Goal: Communication & Community: Answer question/provide support

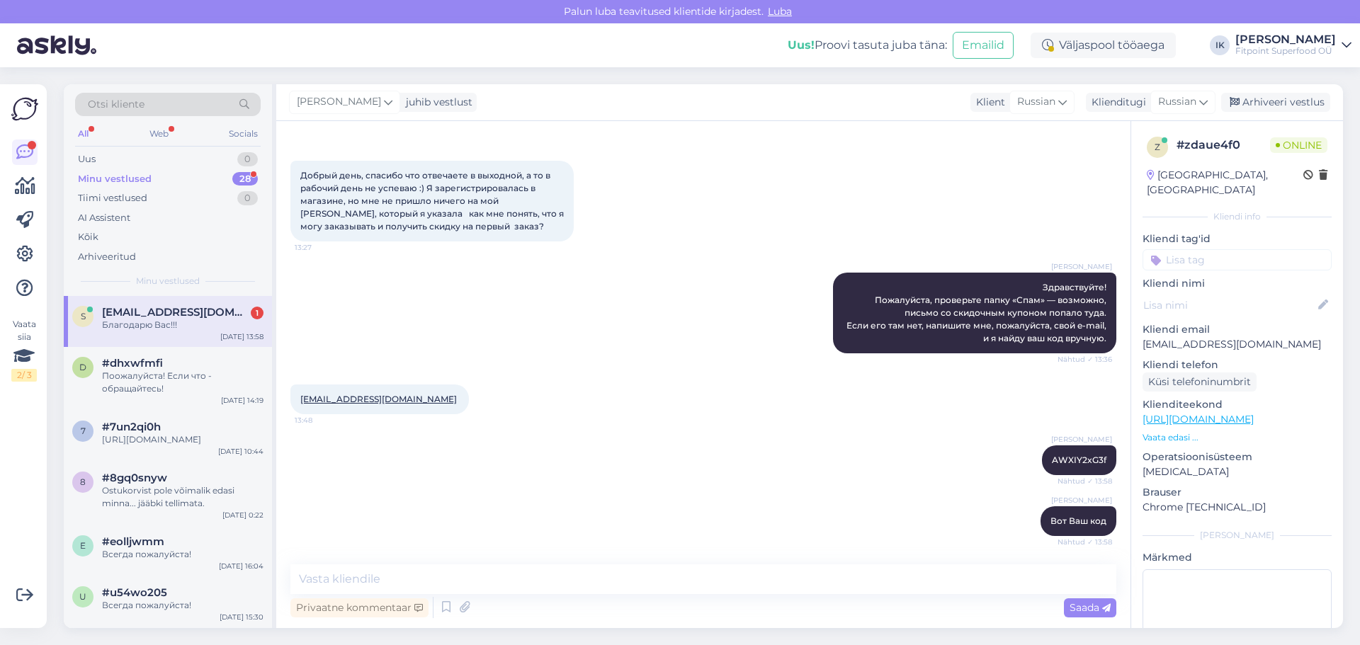
scroll to position [110, 0]
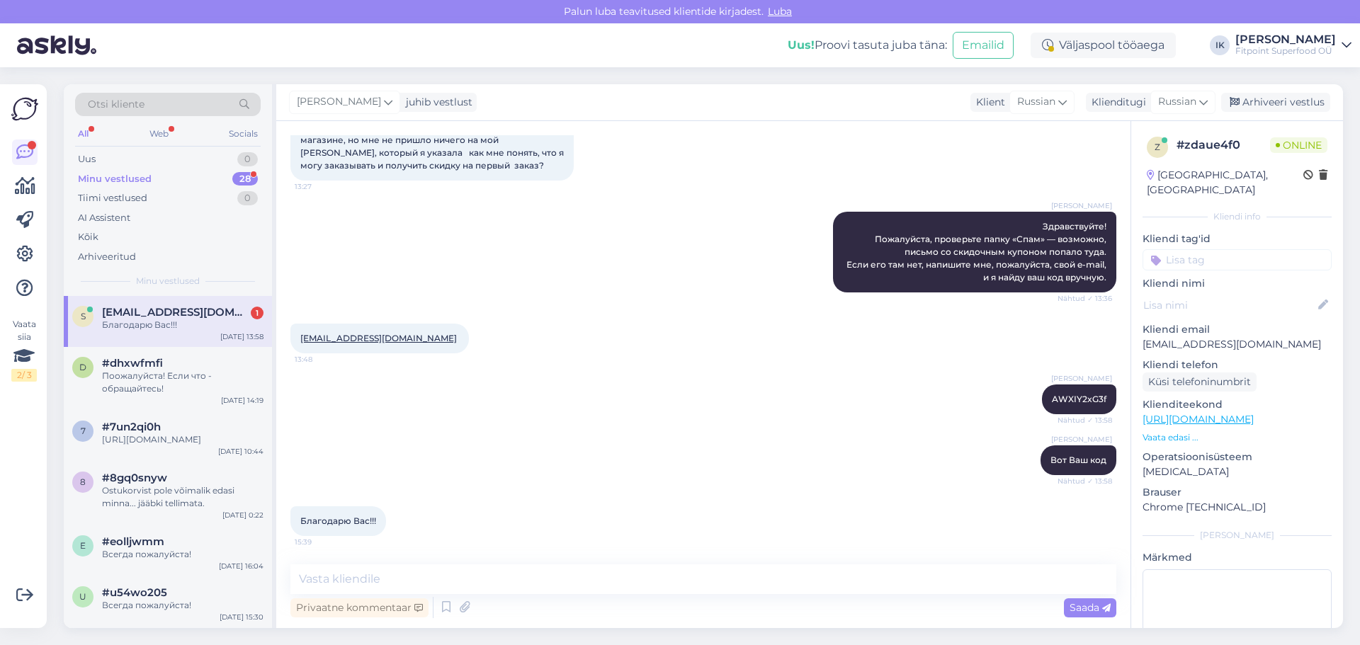
click at [237, 317] on div "[EMAIL_ADDRESS][DOMAIN_NAME] 1" at bounding box center [182, 312] width 161 height 13
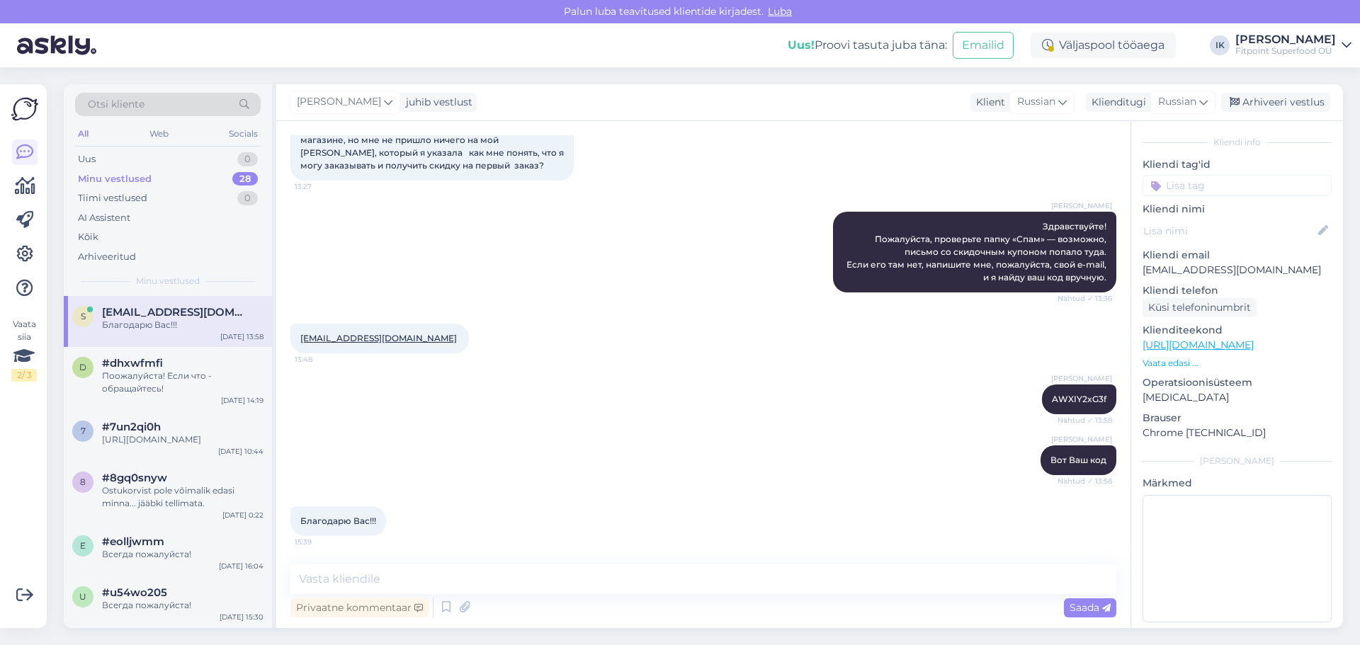
scroll to position [75, 0]
click at [360, 494] on div "Благодарю Вас!!! 15:39" at bounding box center [703, 521] width 826 height 61
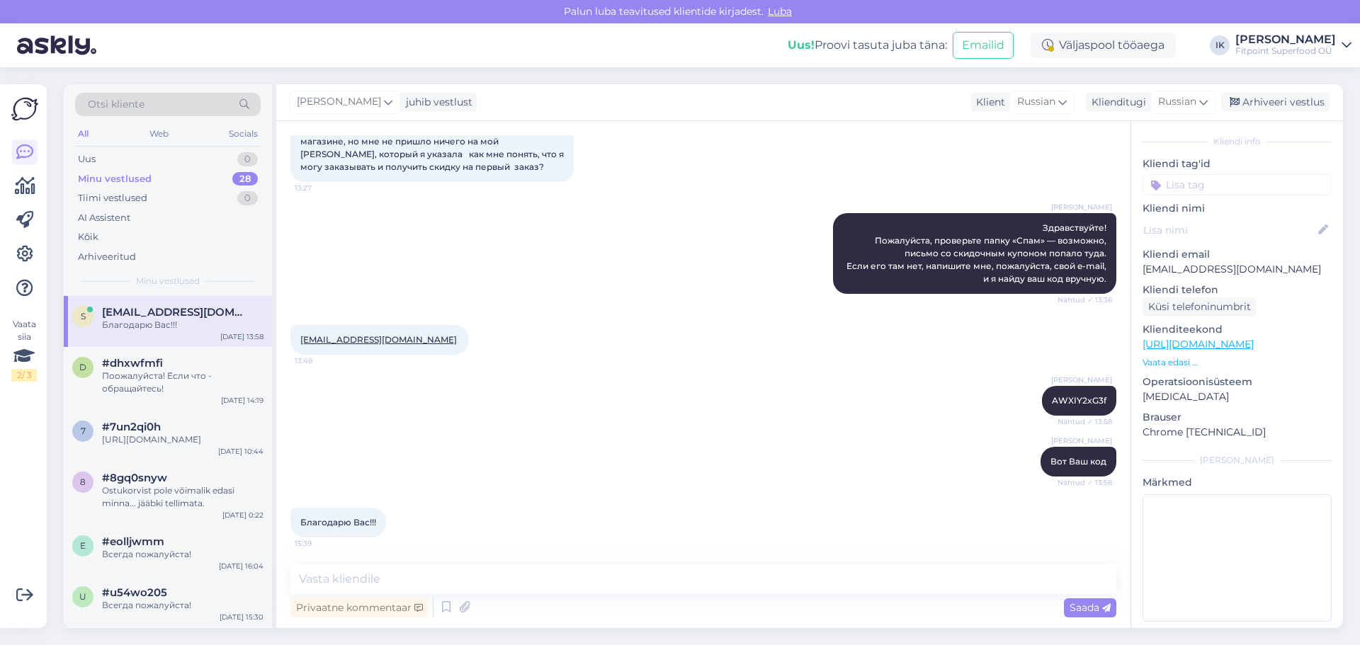
scroll to position [110, 0]
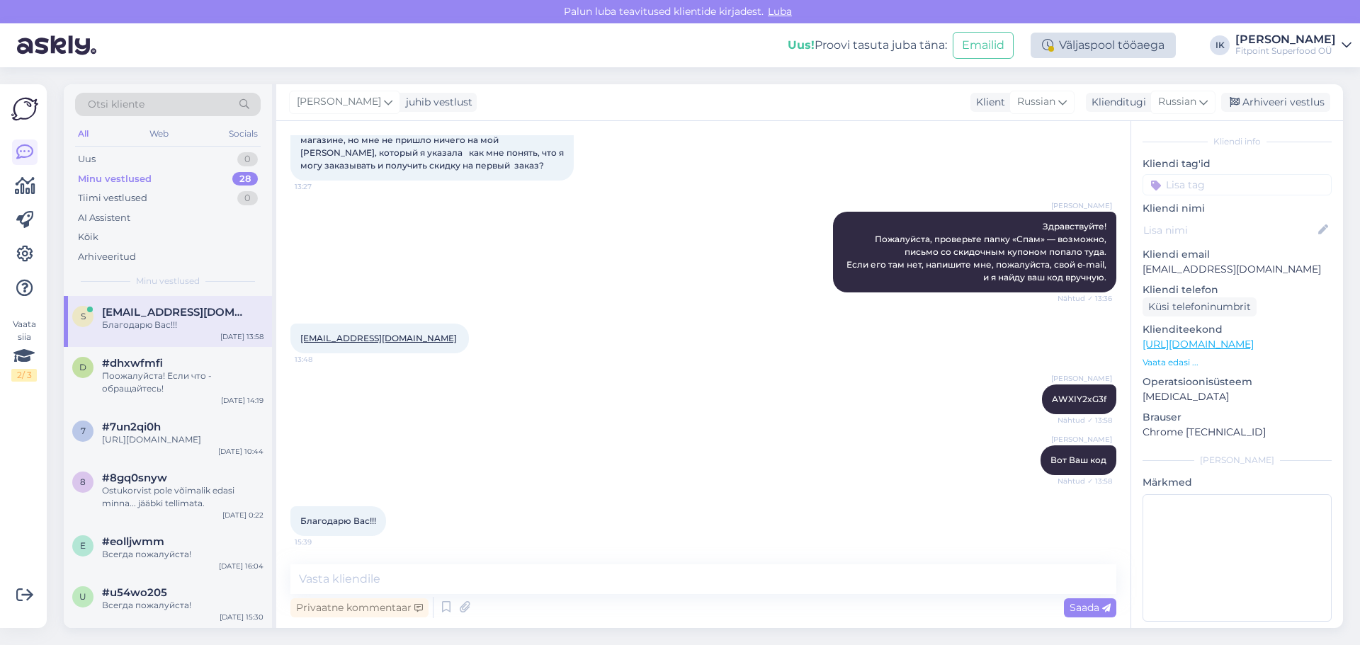
click at [1133, 36] on div "Väljaspool tööaega" at bounding box center [1102, 45] width 145 height 25
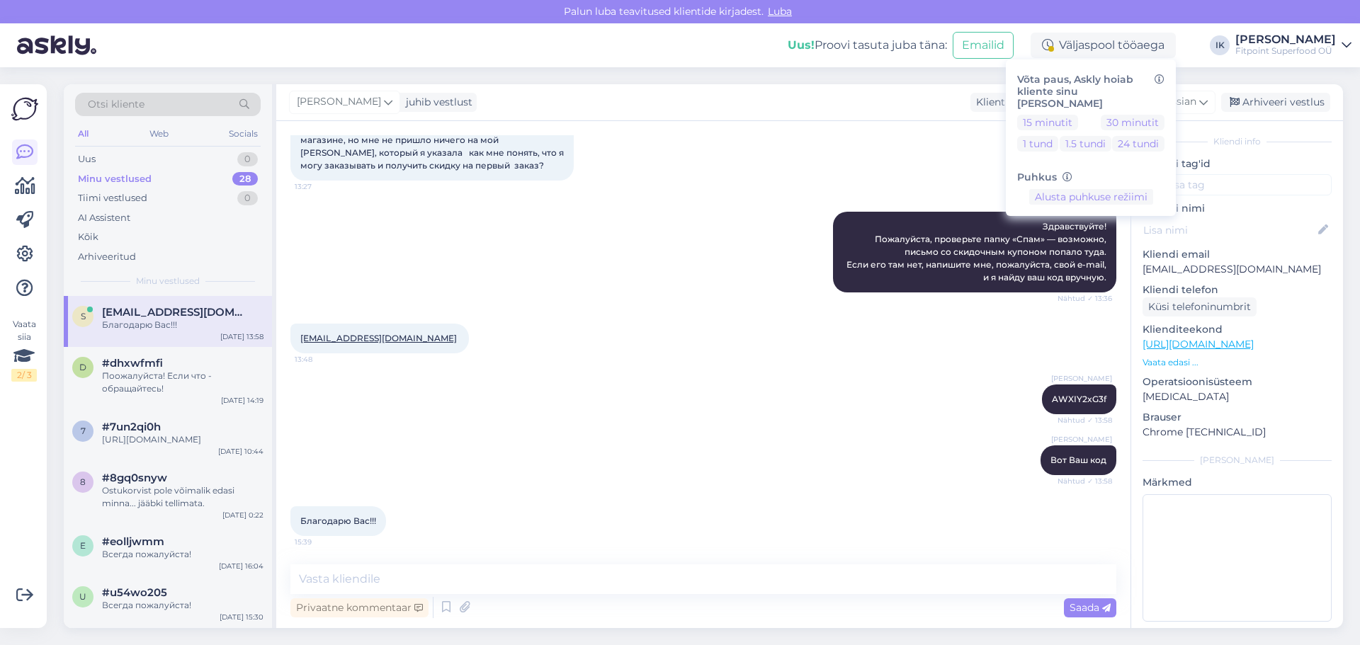
click at [841, 166] on div "Sep 28 2025 Добрый день, спасибо что отвечаете в выходной, а то в рабочий день …" at bounding box center [703, 126] width 826 height 142
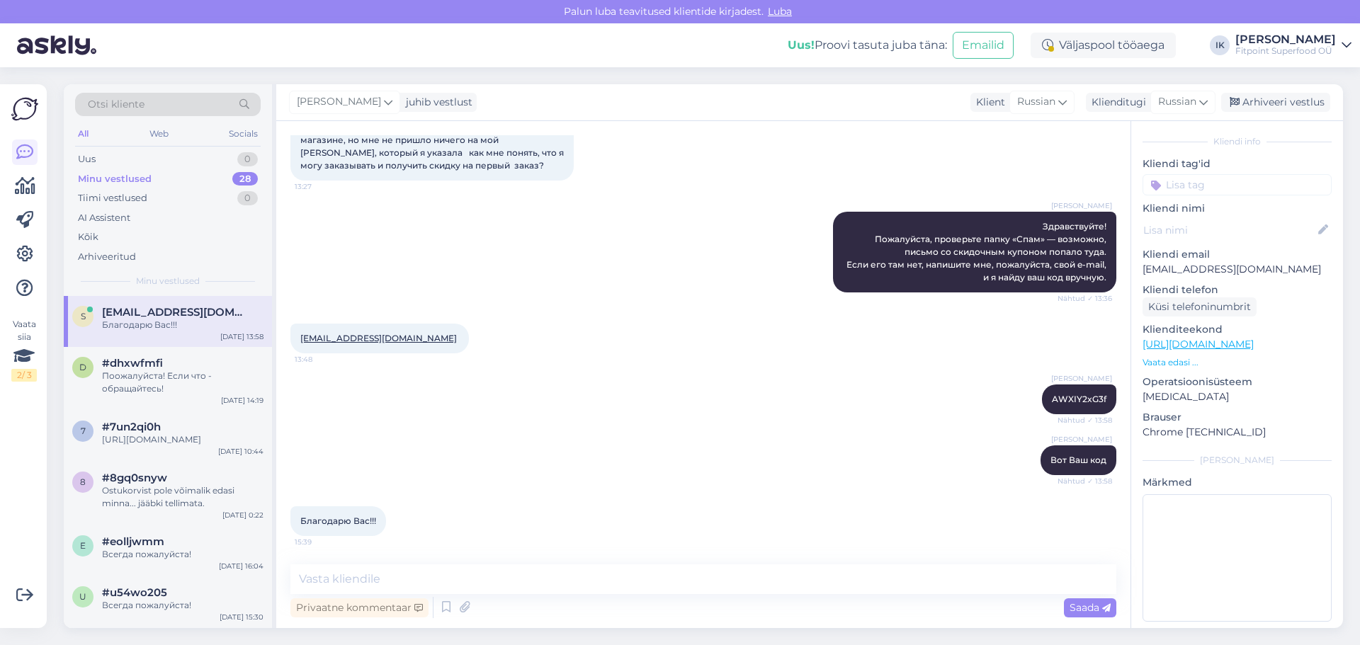
click at [1351, 40] on icon at bounding box center [1346, 45] width 10 height 11
click at [787, 12] on span "Luba" at bounding box center [779, 11] width 33 height 13
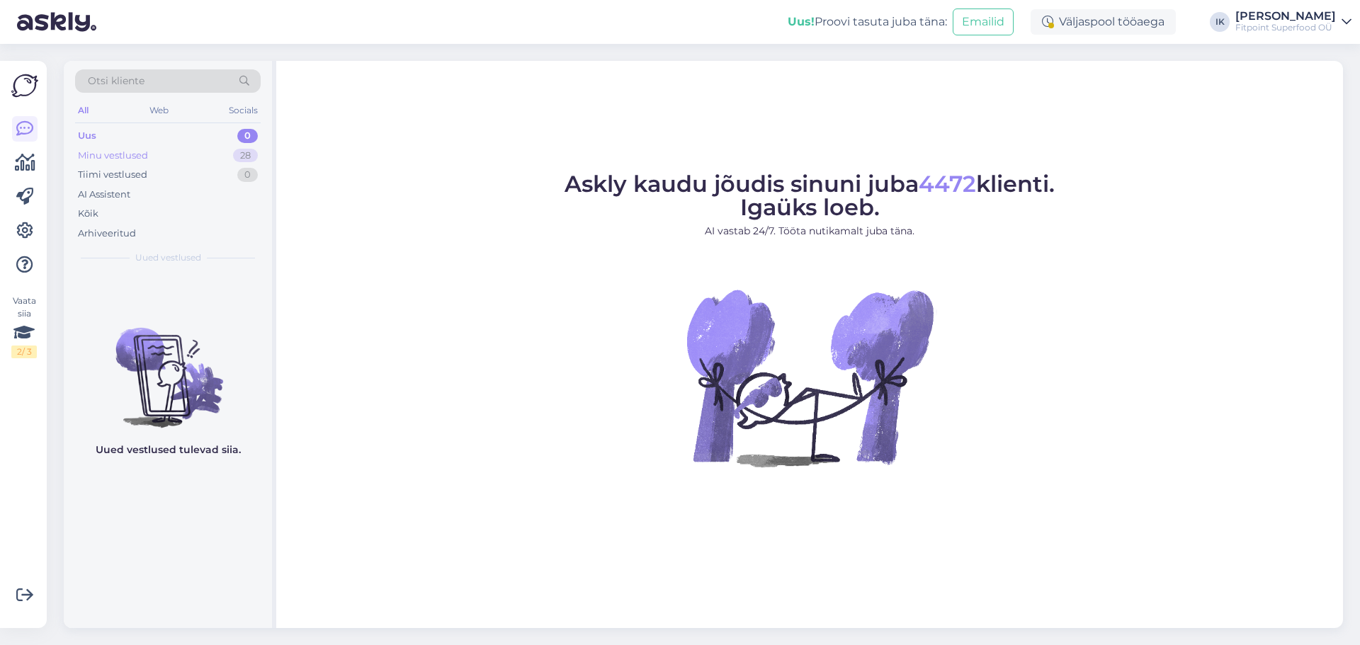
click at [254, 155] on div "28" at bounding box center [245, 156] width 25 height 14
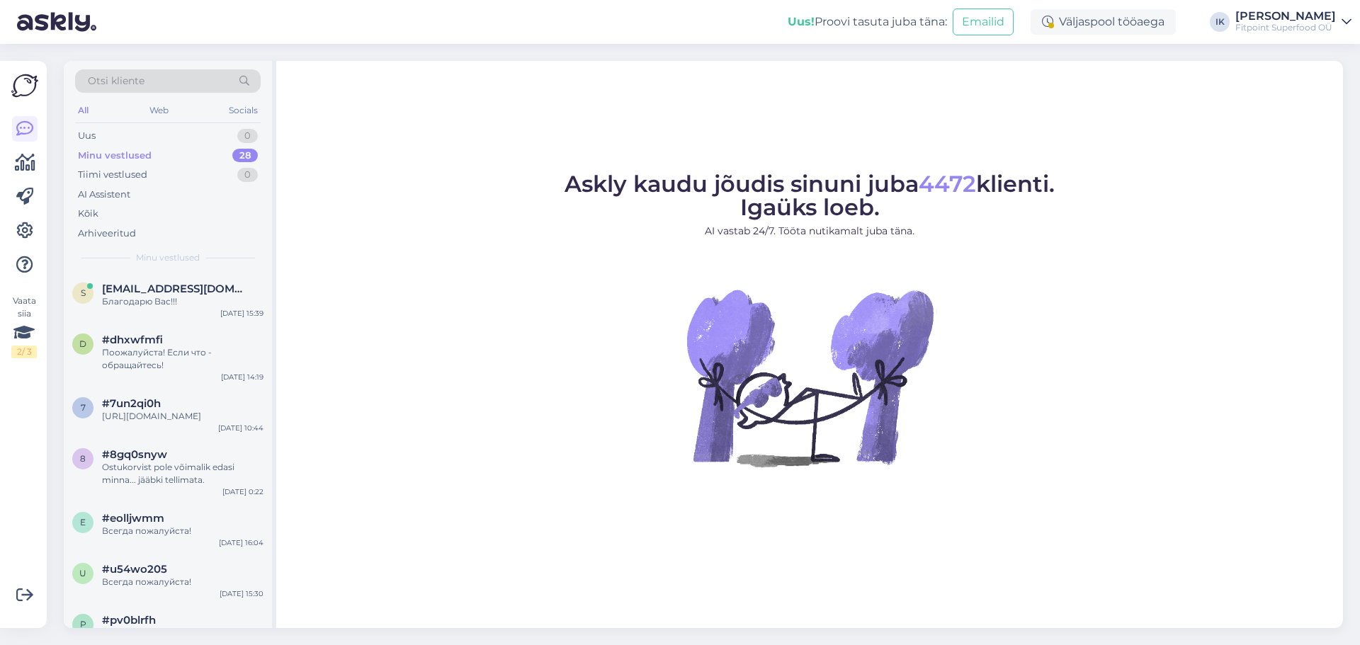
click at [1345, 21] on icon at bounding box center [1346, 21] width 10 height 11
